Goal: Information Seeking & Learning: Learn about a topic

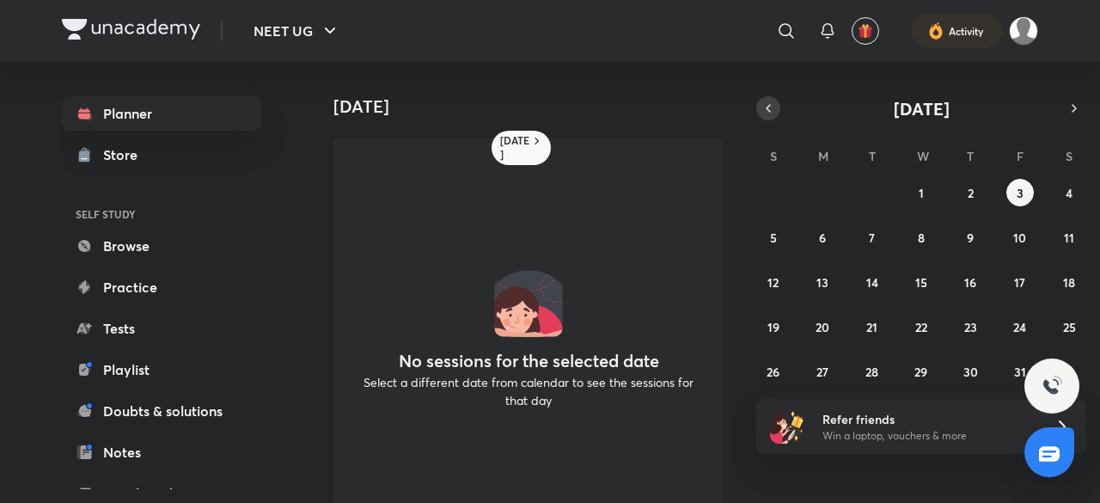
click at [767, 111] on icon "button" at bounding box center [768, 108] width 14 height 15
click at [1013, 267] on div "31 1 2 3 4 5 6 7 8 9 10 11 12 13 14 15 16 17 18 19 20 21 22 23 24 25 26 27 28 2…" at bounding box center [921, 282] width 330 height 206
click at [1011, 272] on button "19" at bounding box center [1020, 282] width 28 height 28
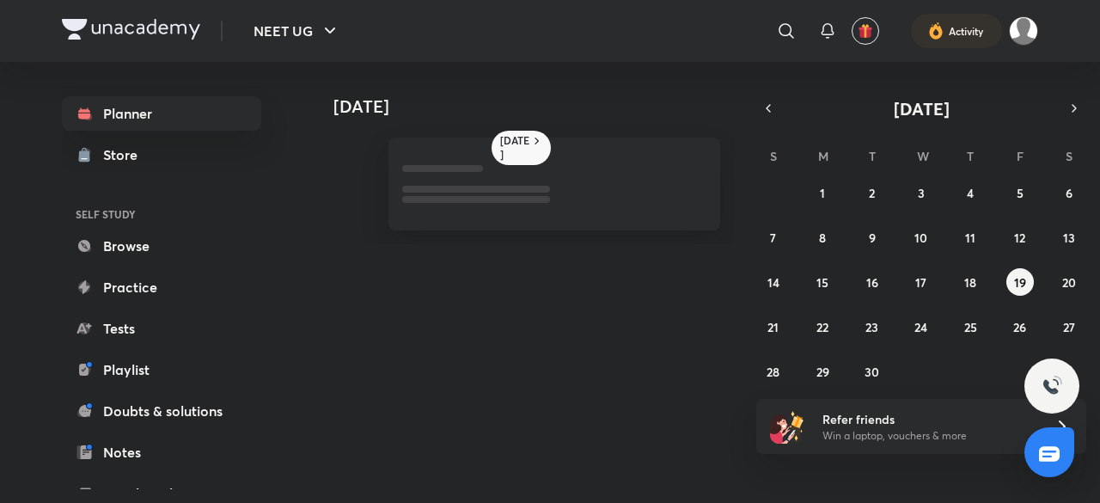
drag, startPoint x: 1012, startPoint y: 272, endPoint x: 608, endPoint y: 293, distance: 405.3
click at [608, 293] on div "[DATE] [DATE] [DATE] S M T W T F S 31 1 2 3 4 5 6 7 8 9 10 11 12 13 14 15 16 17…" at bounding box center [673, 275] width 729 height 427
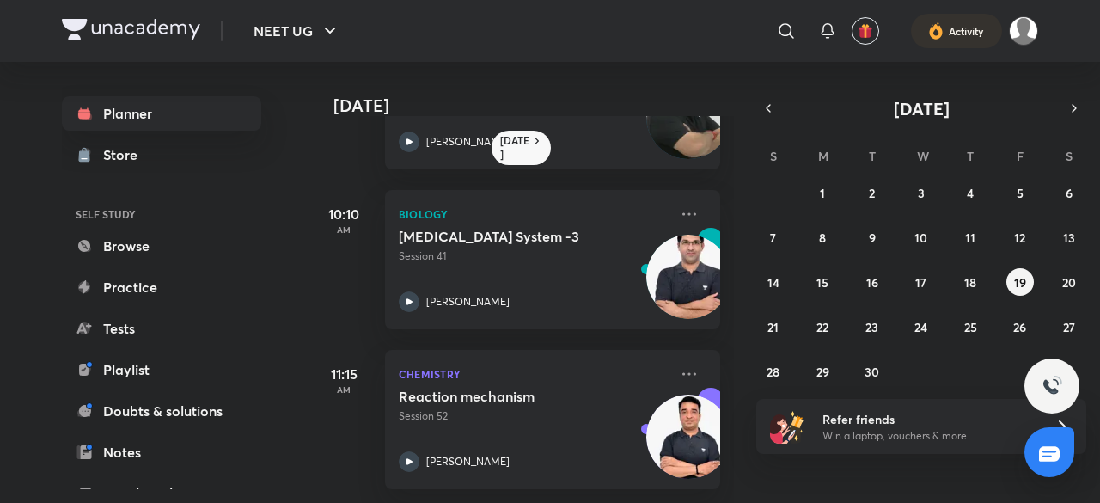
scroll to position [165, 0]
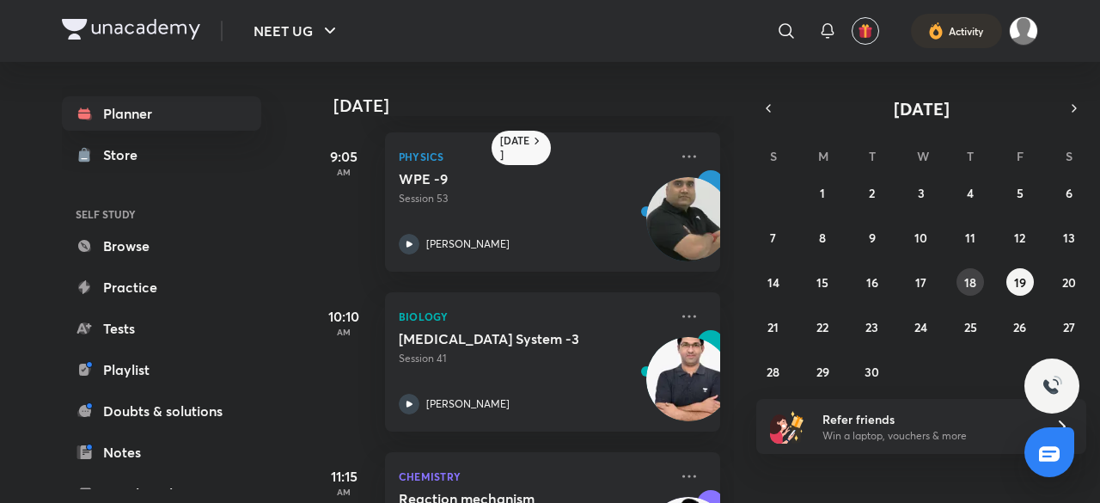
click at [959, 284] on button "18" at bounding box center [971, 282] width 28 height 28
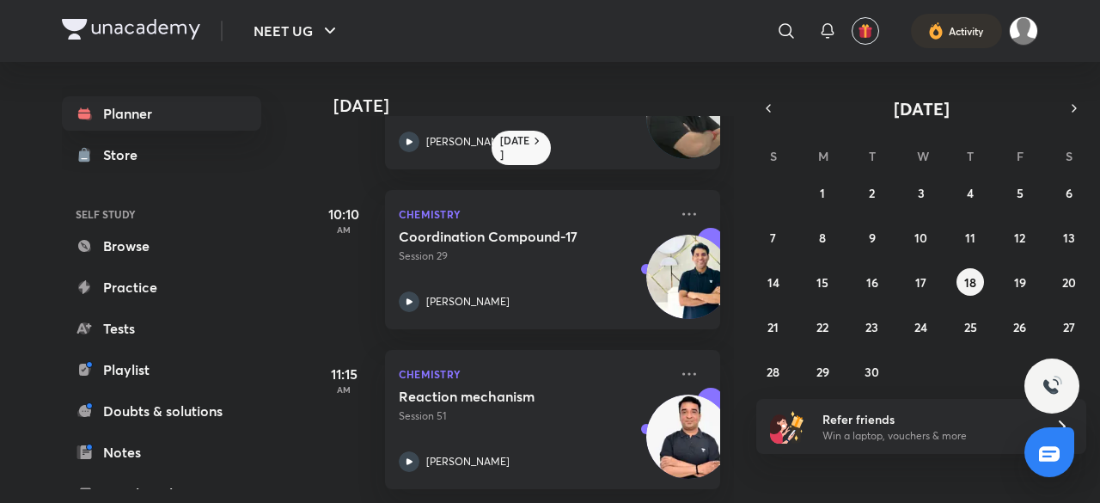
scroll to position [0, 0]
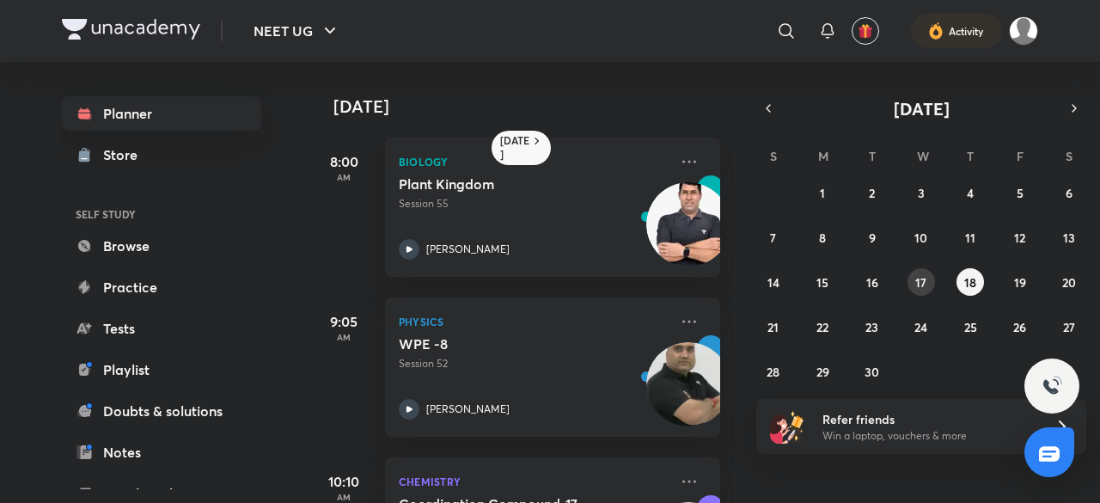
click at [921, 270] on button "17" at bounding box center [922, 282] width 28 height 28
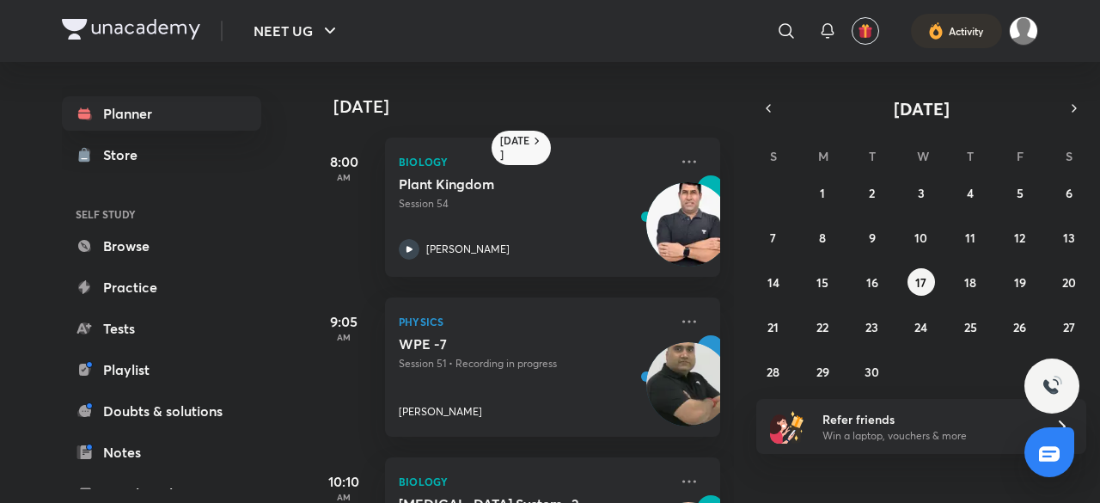
scroll to position [280, 0]
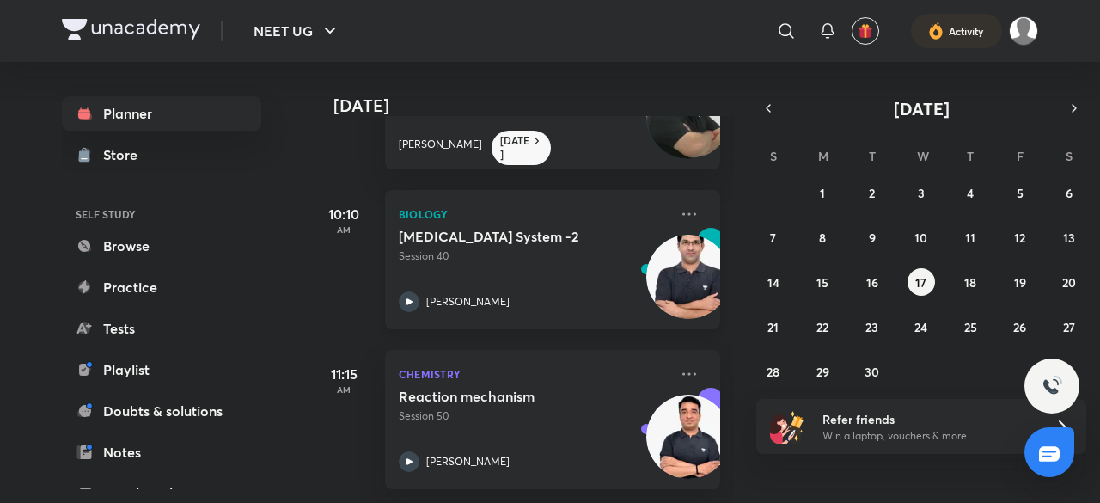
click at [410, 297] on icon at bounding box center [409, 301] width 21 height 21
click at [978, 288] on button "18" at bounding box center [971, 282] width 28 height 28
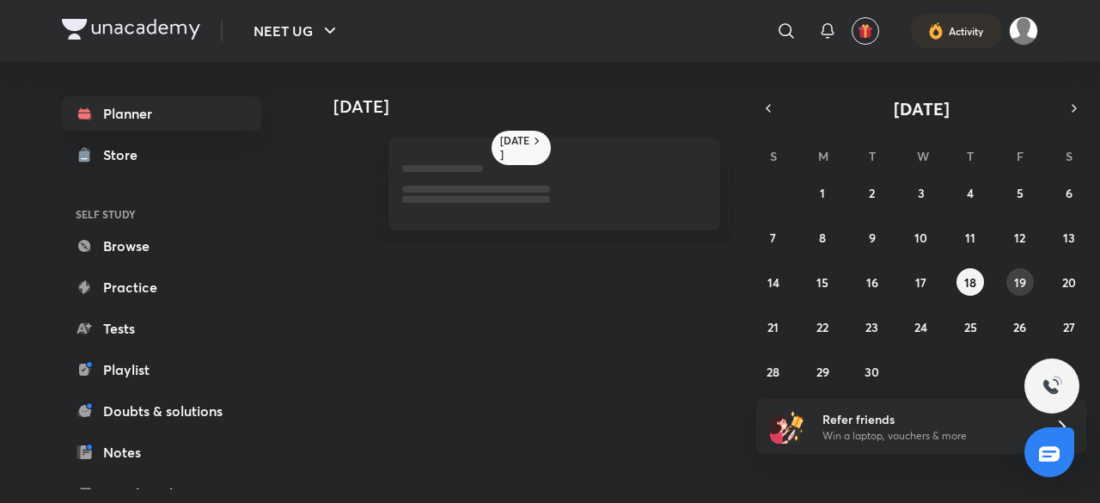
click at [1014, 290] on button "19" at bounding box center [1020, 282] width 28 height 28
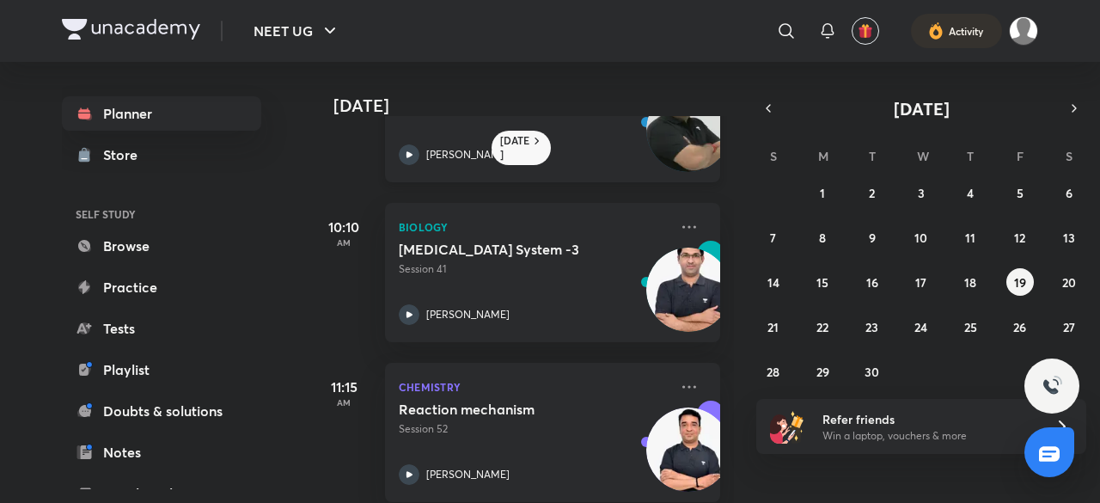
scroll to position [280, 0]
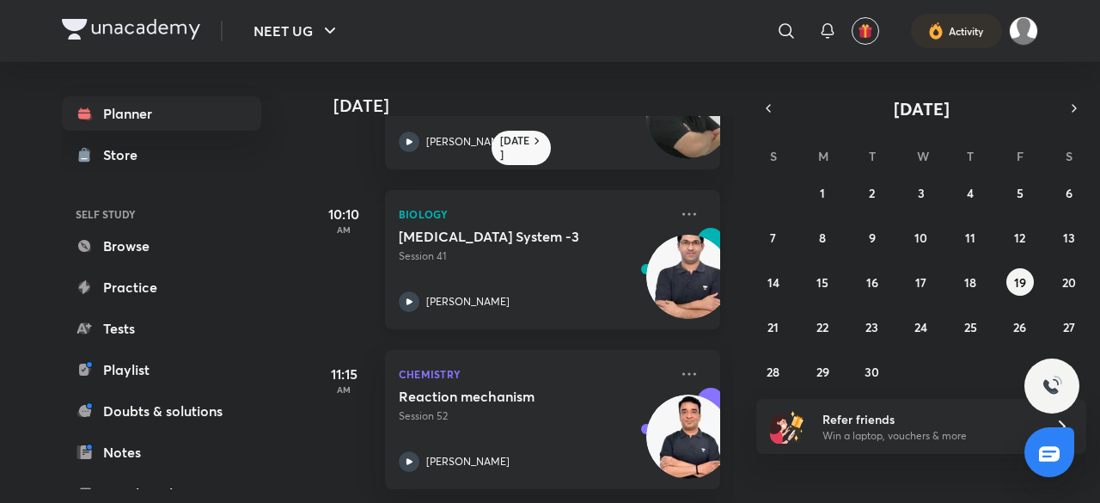
click at [413, 291] on icon at bounding box center [409, 301] width 21 height 21
